Goal: Transaction & Acquisition: Purchase product/service

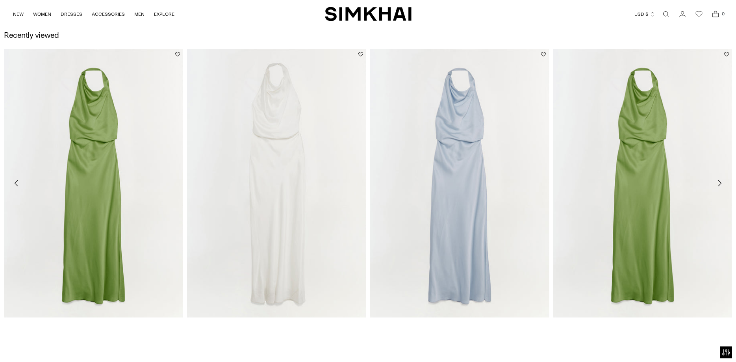
scroll to position [1808, 0]
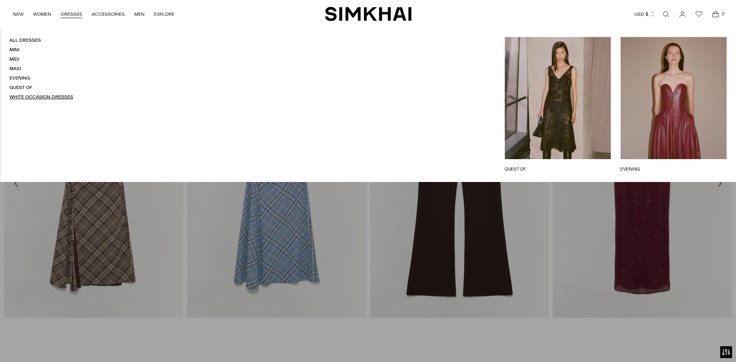
click at [36, 98] on link "White Occasion Dresses" at bounding box center [41, 97] width 64 height 6
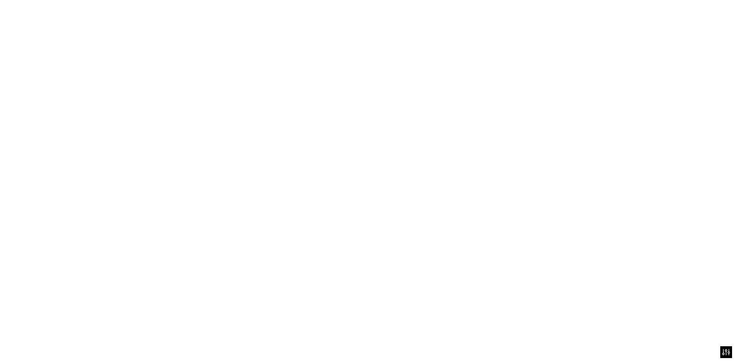
scroll to position [1845, 0]
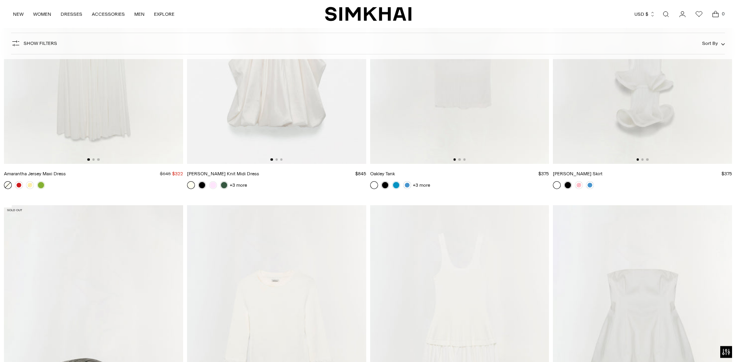
scroll to position [2691, 0]
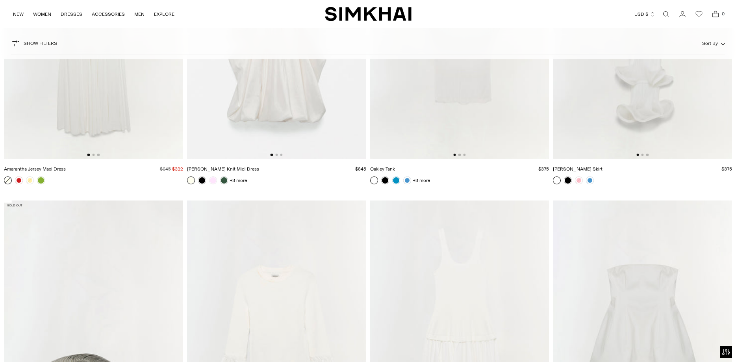
click at [273, 94] on img at bounding box center [276, 25] width 179 height 269
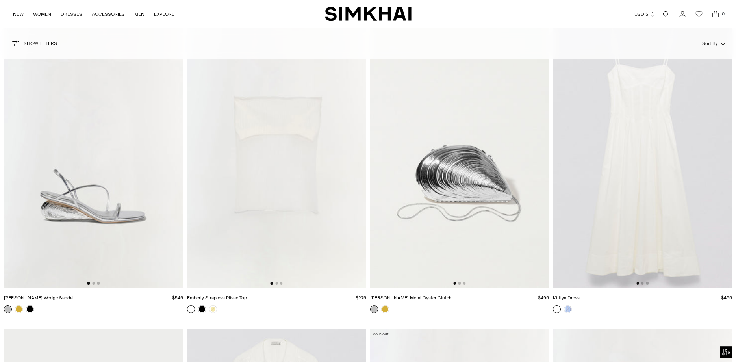
scroll to position [4097, 0]
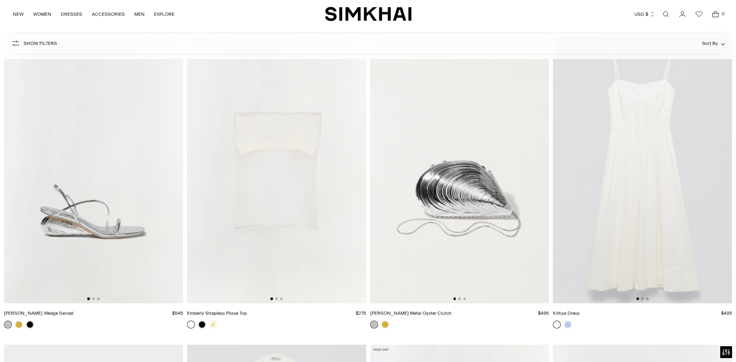
click at [294, 156] on img at bounding box center [276, 168] width 179 height 269
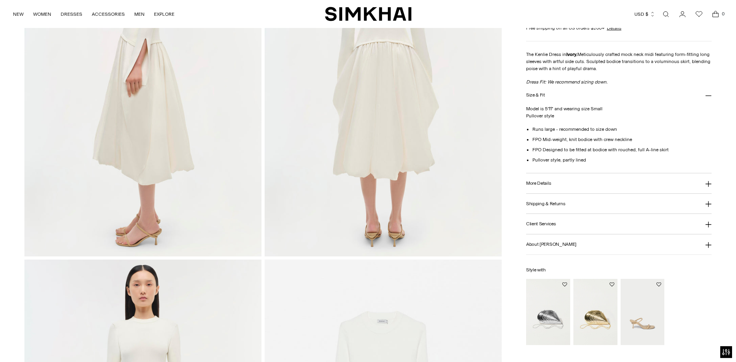
scroll to position [522, 0]
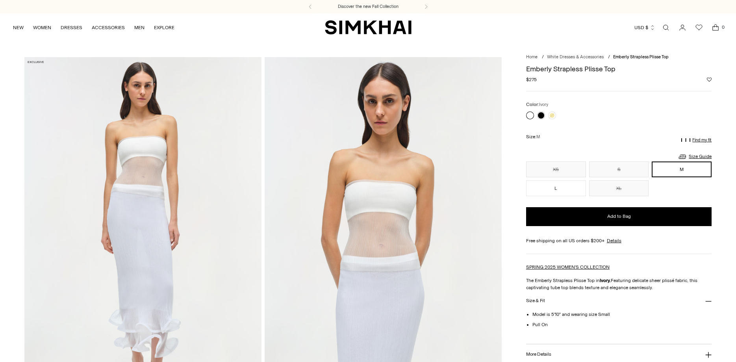
scroll to position [40, 0]
